Goal: Task Accomplishment & Management: Manage account settings

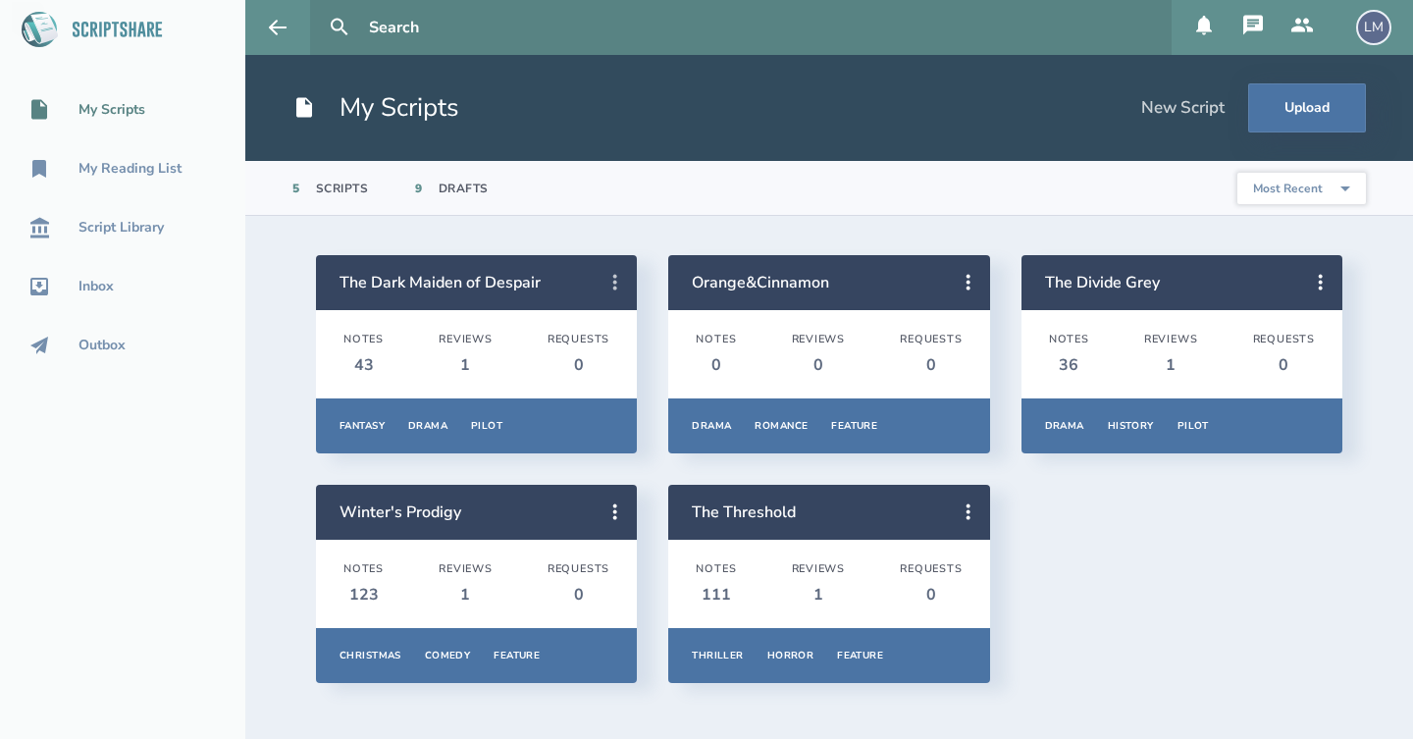
click at [613, 290] on icon at bounding box center [616, 283] width 24 height 24
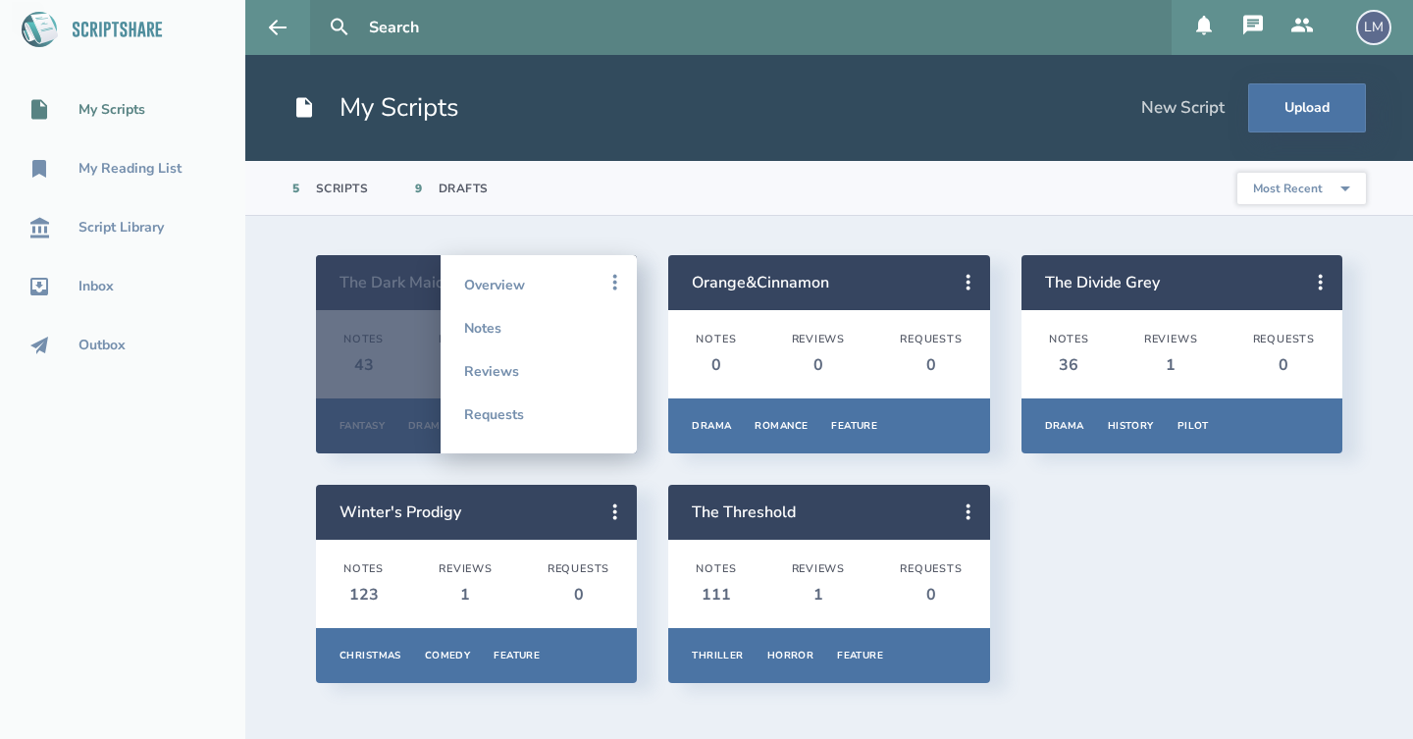
click at [706, 193] on section "5 Scripts 9 Drafts Most Recent Title Primary Genre Type Most Popular" at bounding box center [829, 188] width 1168 height 55
click at [354, 224] on section "The Dark Maiden of Despair Notes 43 Reviews 1 Requests 0 Fantasy Drama Pilot Ov…" at bounding box center [829, 477] width 1168 height 523
click at [669, 233] on section "The Dark Maiden of Despair Notes 43 Reviews 1 Requests 0 Fantasy Drama Pilot Ov…" at bounding box center [829, 477] width 1168 height 523
click at [506, 237] on section "The Dark Maiden of Despair Notes 43 Reviews 1 Requests 0 Fantasy Drama Pilot Ov…" at bounding box center [829, 477] width 1168 height 523
click at [348, 313] on div at bounding box center [476, 354] width 321 height 198
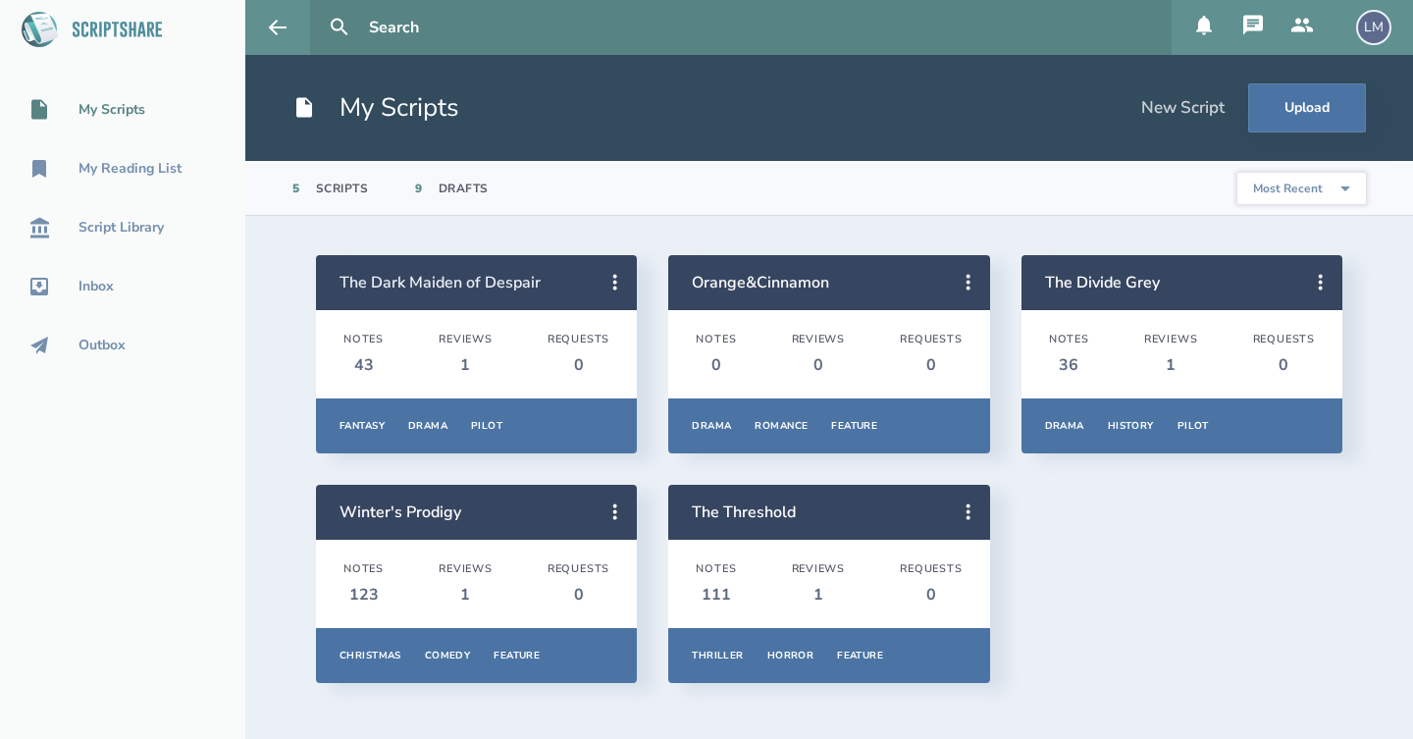
click at [398, 288] on link "The Dark Maiden of Despair" at bounding box center [440, 283] width 201 height 22
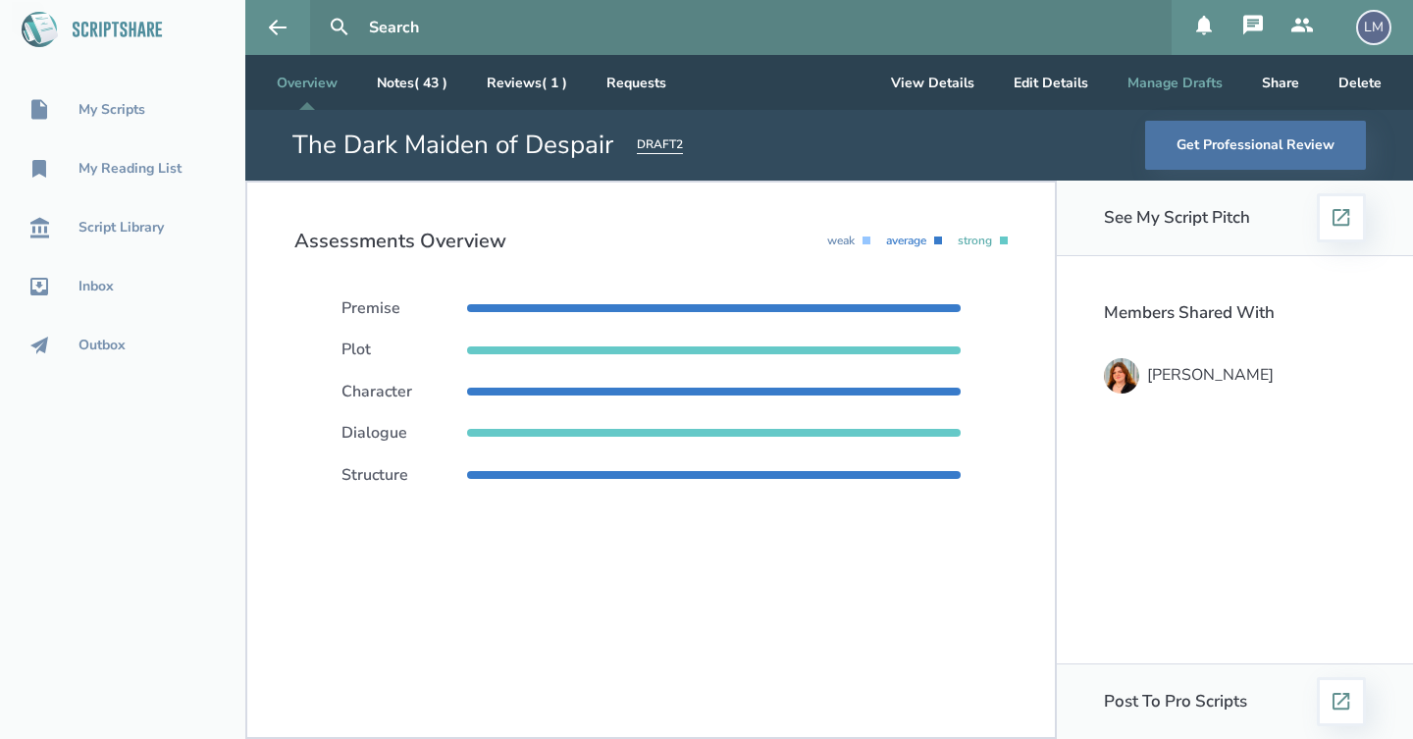
click at [1180, 84] on button "Manage Drafts" at bounding box center [1175, 82] width 127 height 55
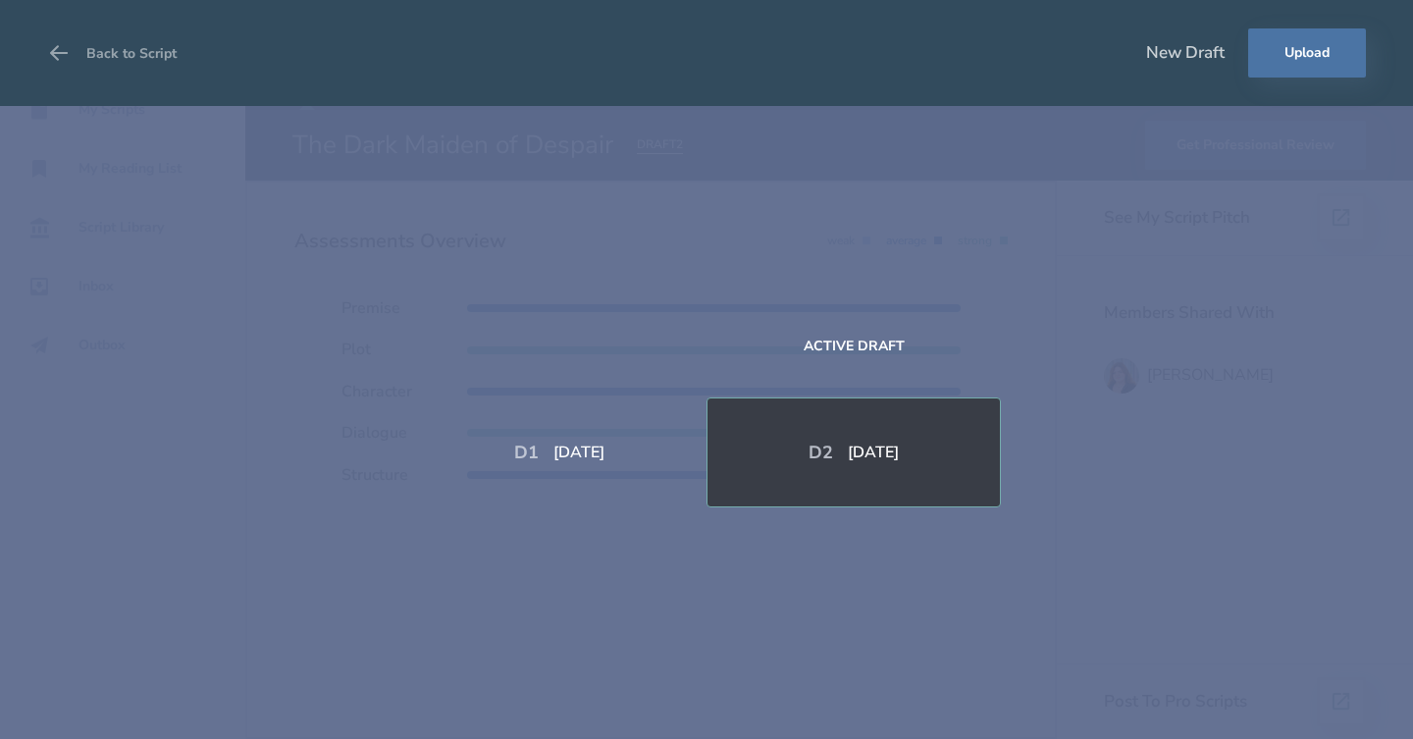
click at [1185, 64] on div "New Draft Upload" at bounding box center [1256, 52] width 220 height 49
click at [1185, 57] on div "New Draft" at bounding box center [1185, 53] width 79 height 22
click at [1335, 59] on button "Upload" at bounding box center [1307, 52] width 118 height 49
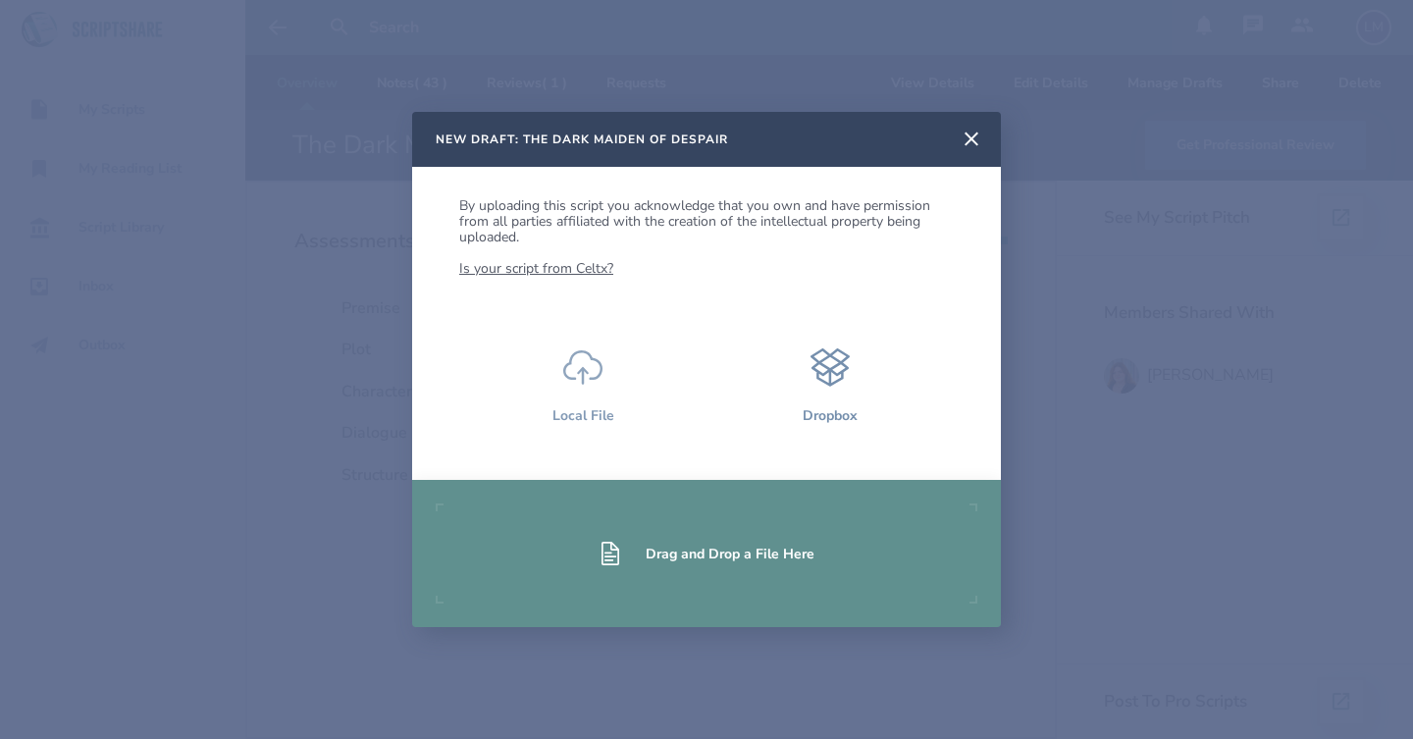
click at [586, 398] on button "Local File" at bounding box center [582, 386] width 247 height 125
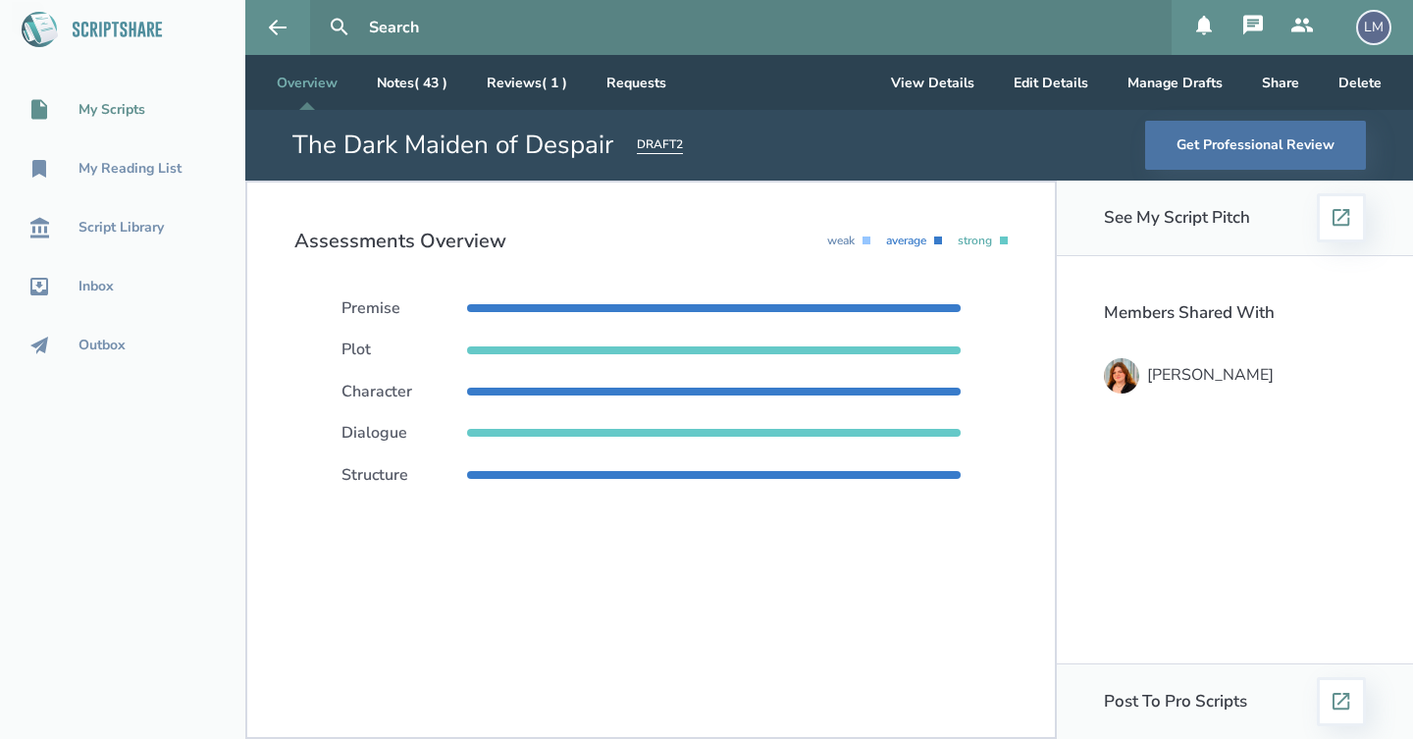
click at [132, 109] on div "My Scripts" at bounding box center [112, 110] width 67 height 16
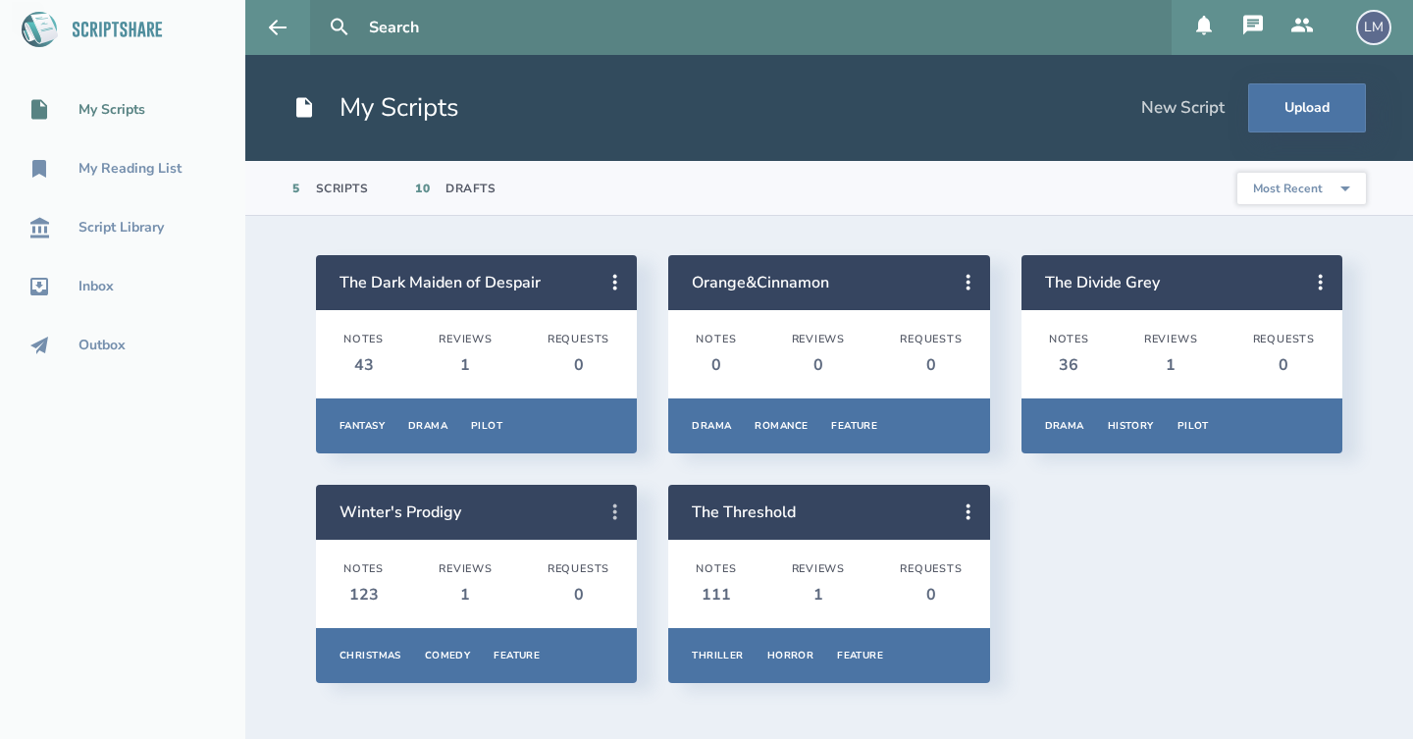
click at [617, 514] on icon at bounding box center [616, 512] width 24 height 24
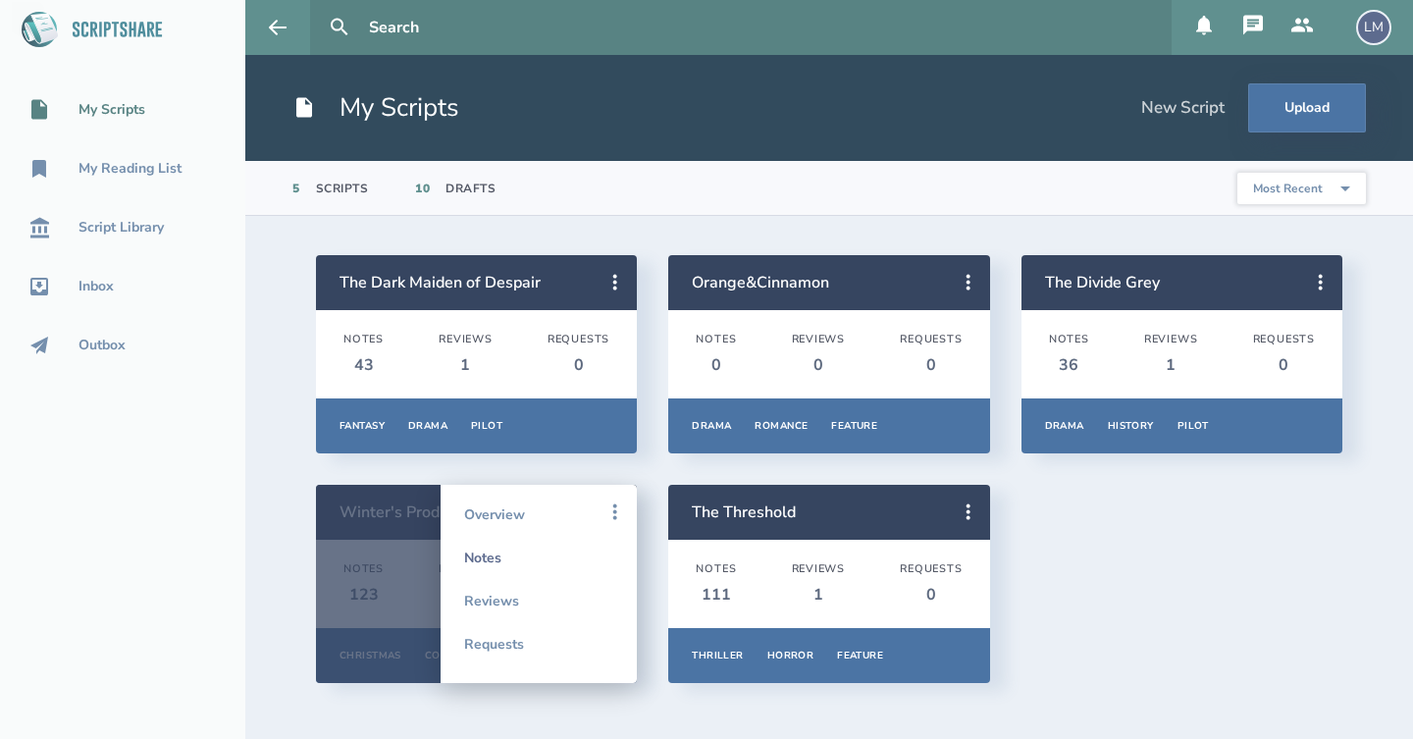
click at [557, 555] on link "Notes" at bounding box center [538, 557] width 149 height 43
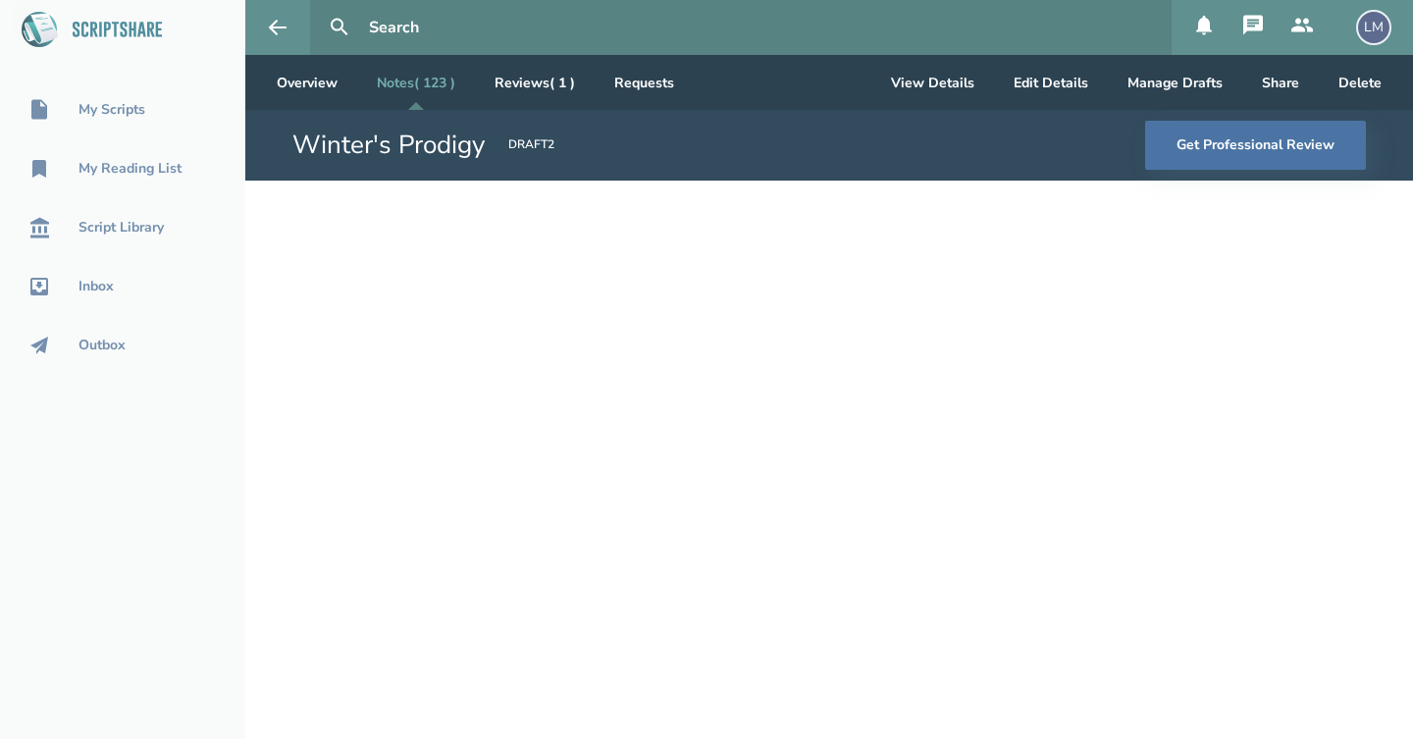
click at [543, 152] on div "DRAFT 2" at bounding box center [531, 145] width 46 height 18
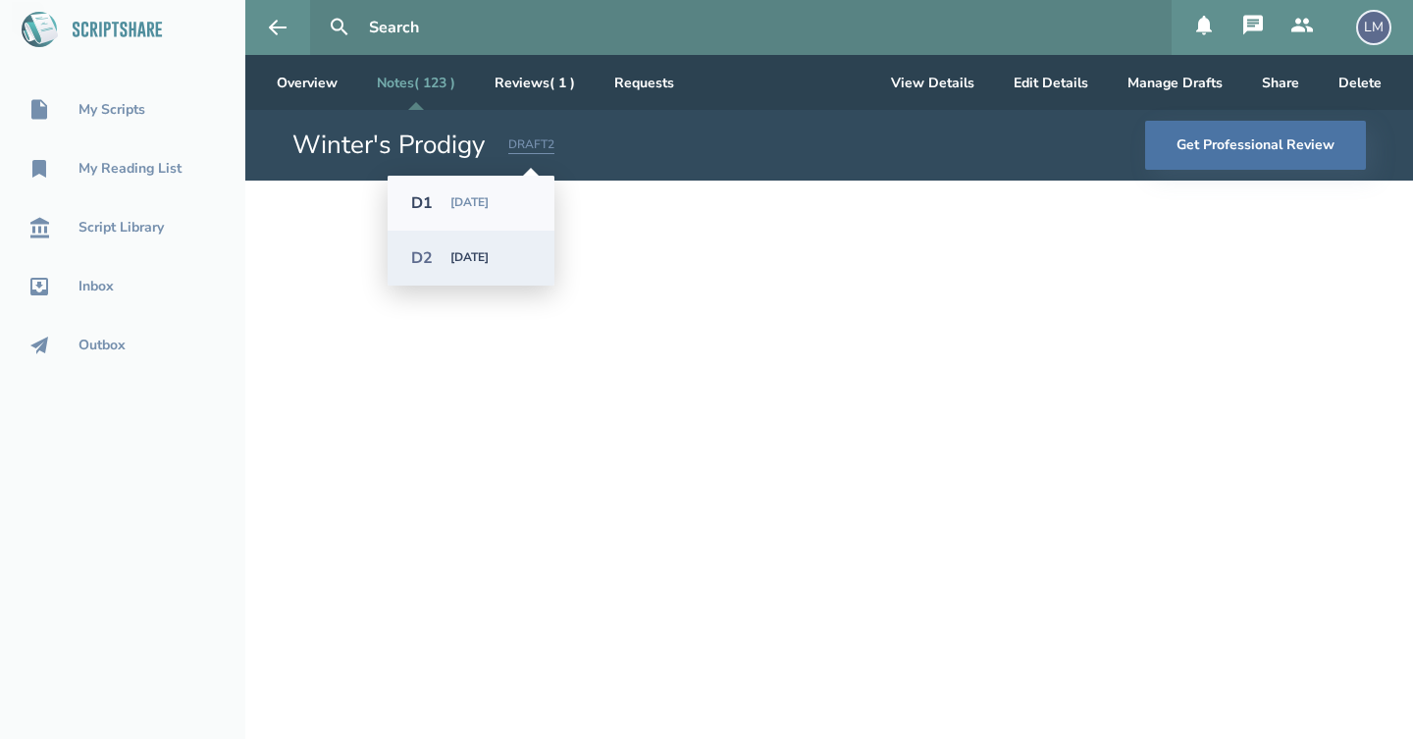
click at [488, 196] on div "[DATE]" at bounding box center [490, 203] width 80 height 14
